Goal: Find specific page/section: Find specific page/section

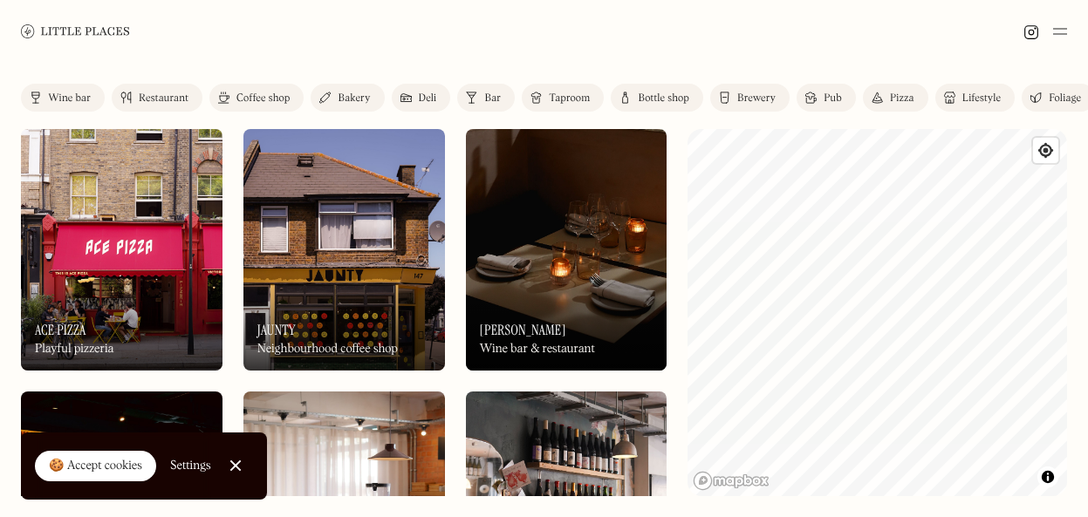
click at [468, 96] on img at bounding box center [471, 98] width 11 height 14
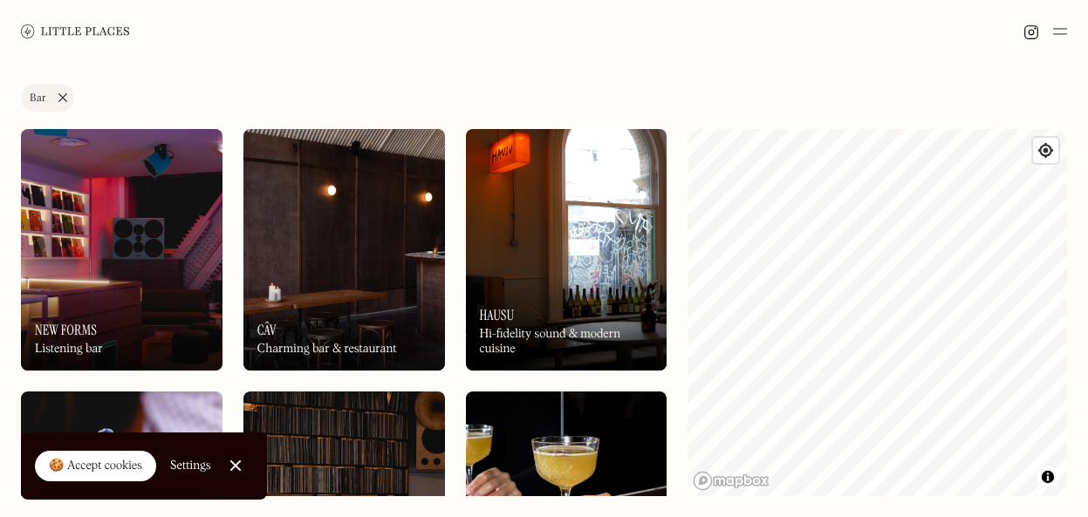
click at [65, 89] on link "Bar" at bounding box center [47, 98] width 53 height 28
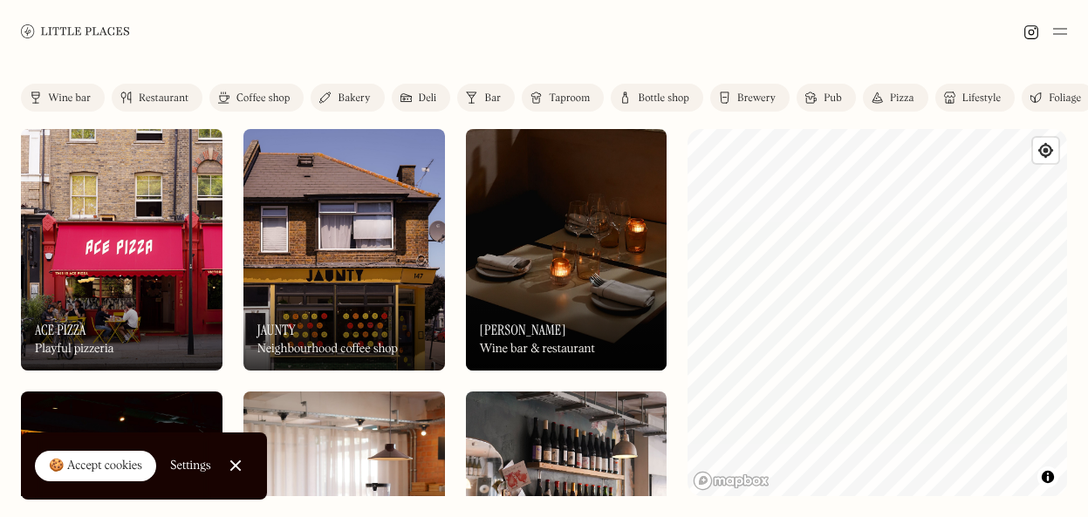
click at [78, 93] on div "Wine bar" at bounding box center [69, 98] width 43 height 10
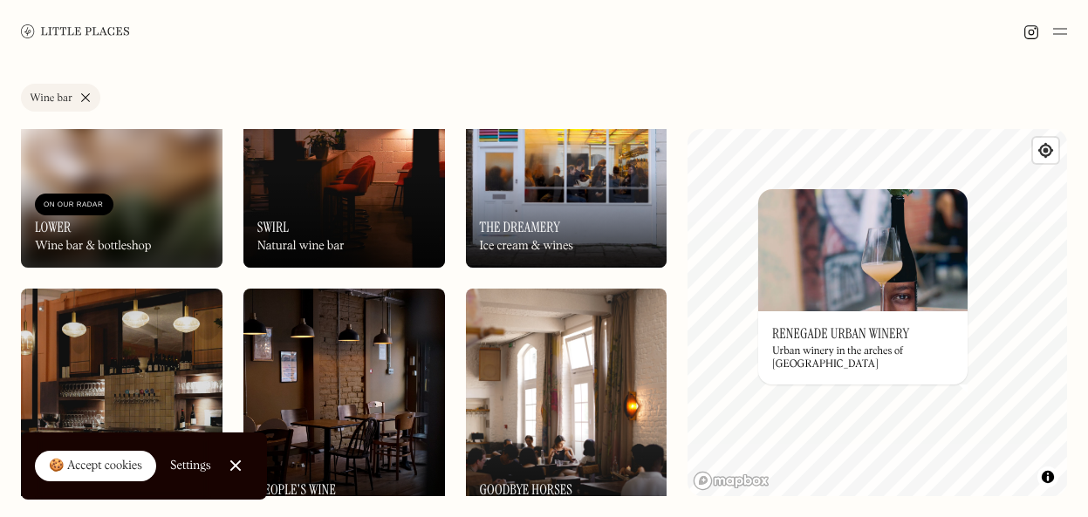
click at [84, 105] on link "Wine bar" at bounding box center [60, 98] width 79 height 28
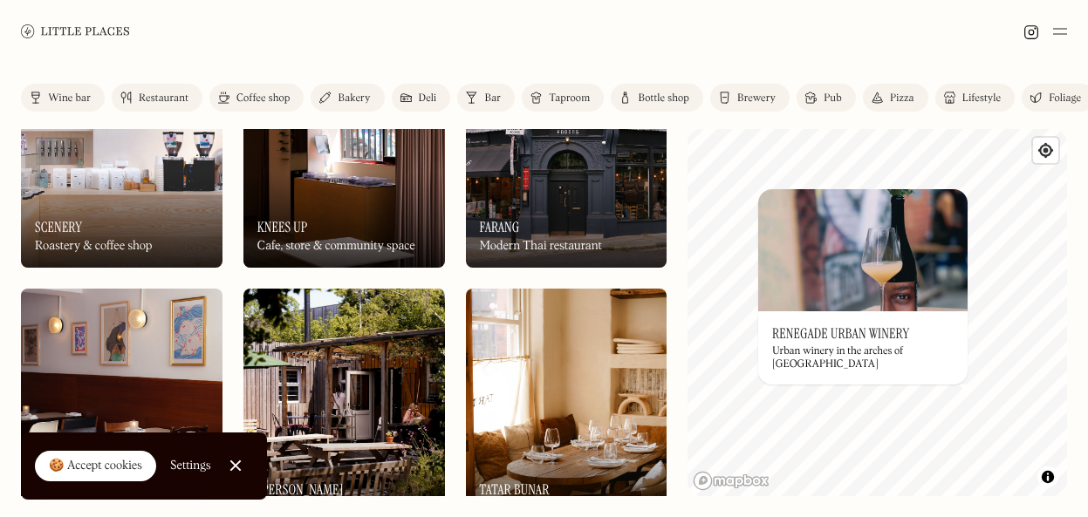
click at [463, 99] on link "Bar" at bounding box center [486, 98] width 58 height 28
